Goal: Find specific page/section

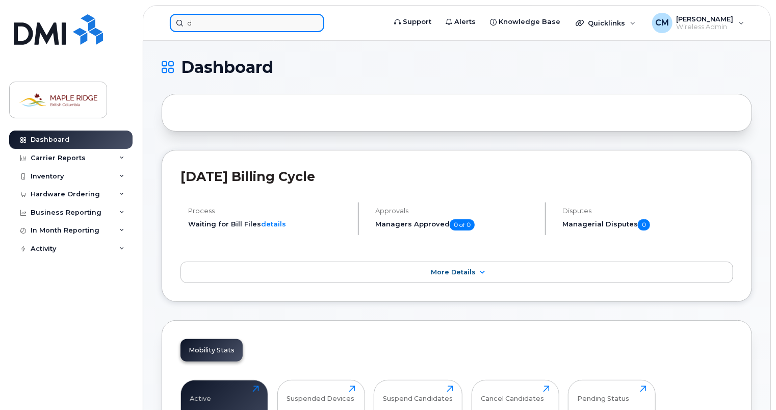
click at [255, 26] on input "d" at bounding box center [247, 23] width 154 height 18
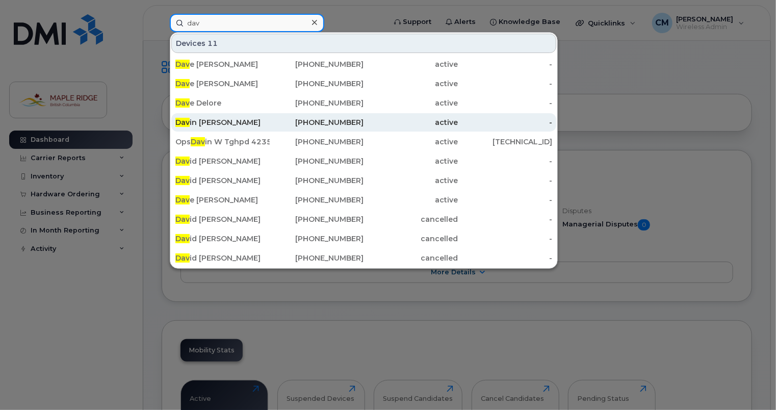
type input "dav"
click at [197, 120] on div "Dav in Wilson" at bounding box center [222, 122] width 94 height 10
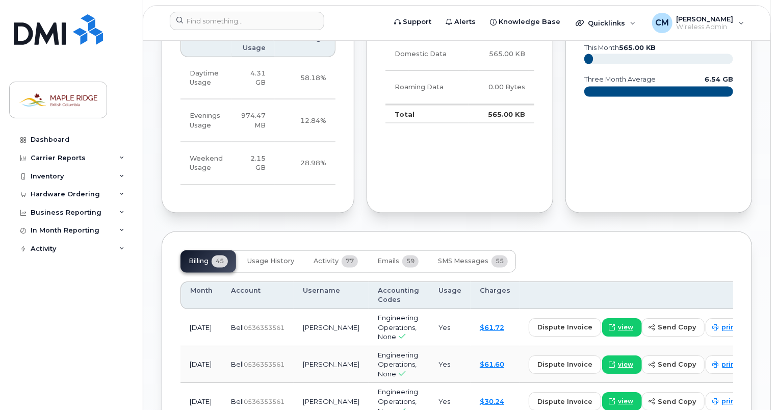
scroll to position [688, 0]
